Goal: Information Seeking & Learning: Understand process/instructions

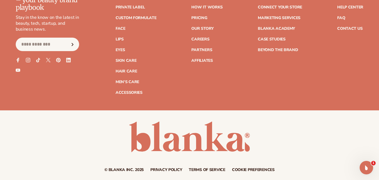
scroll to position [2257, 0]
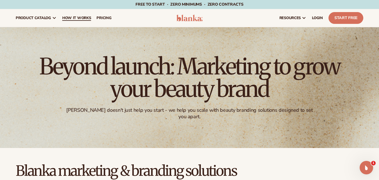
click at [85, 19] on span "How It Works" at bounding box center [76, 18] width 29 height 4
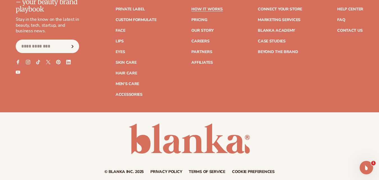
scroll to position [1291, 0]
